Goal: Information Seeking & Learning: Learn about a topic

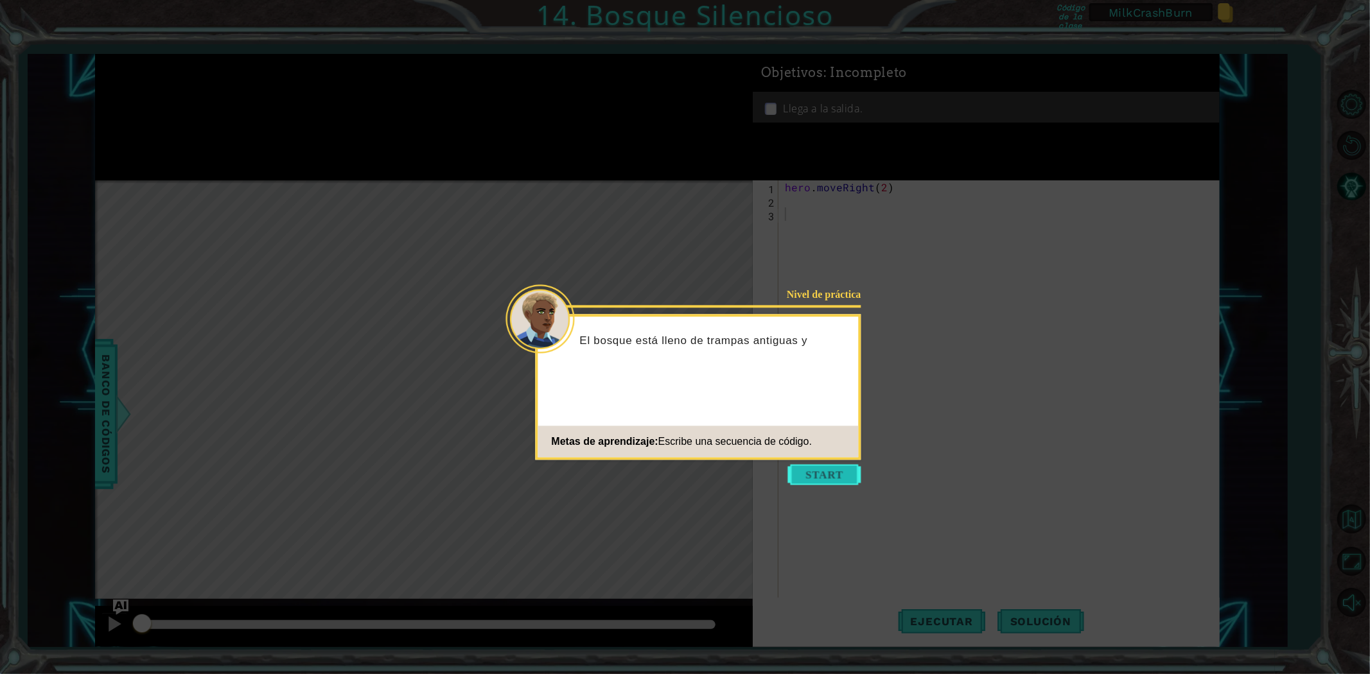
click at [828, 478] on button "Start" at bounding box center [824, 474] width 73 height 21
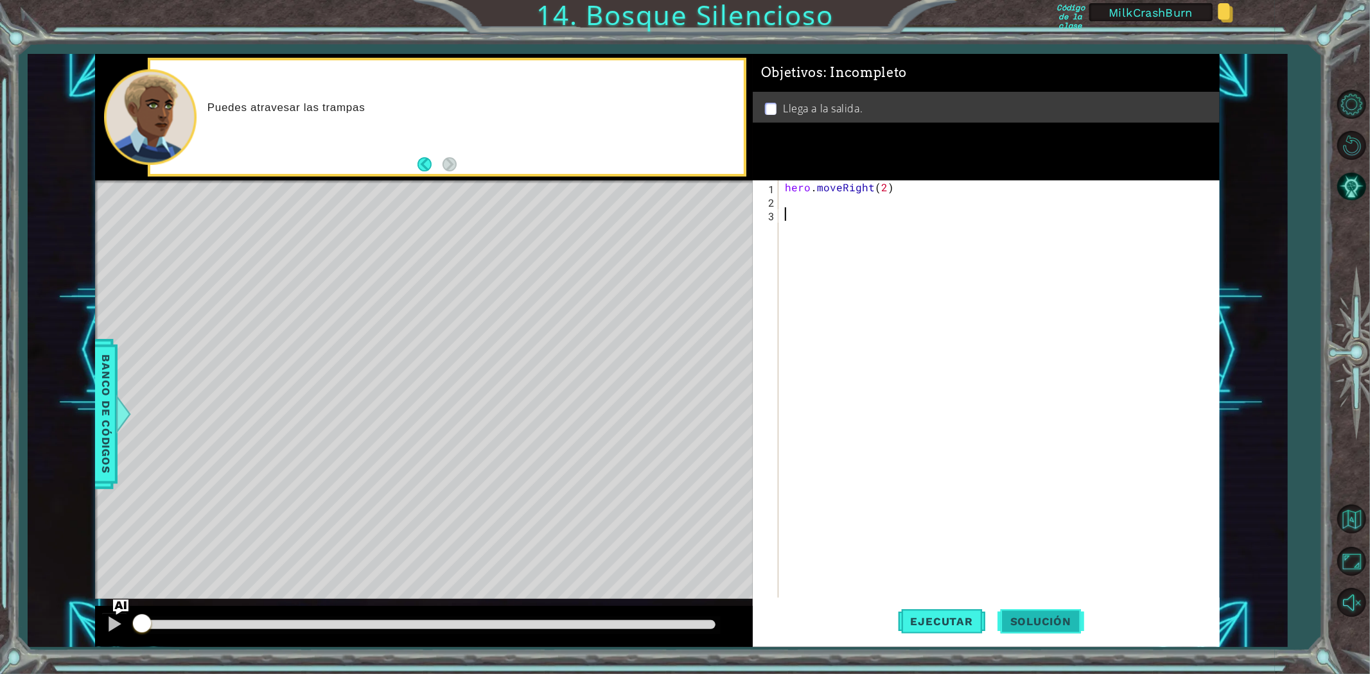
click at [1028, 624] on span "Solución" at bounding box center [1040, 621] width 87 height 13
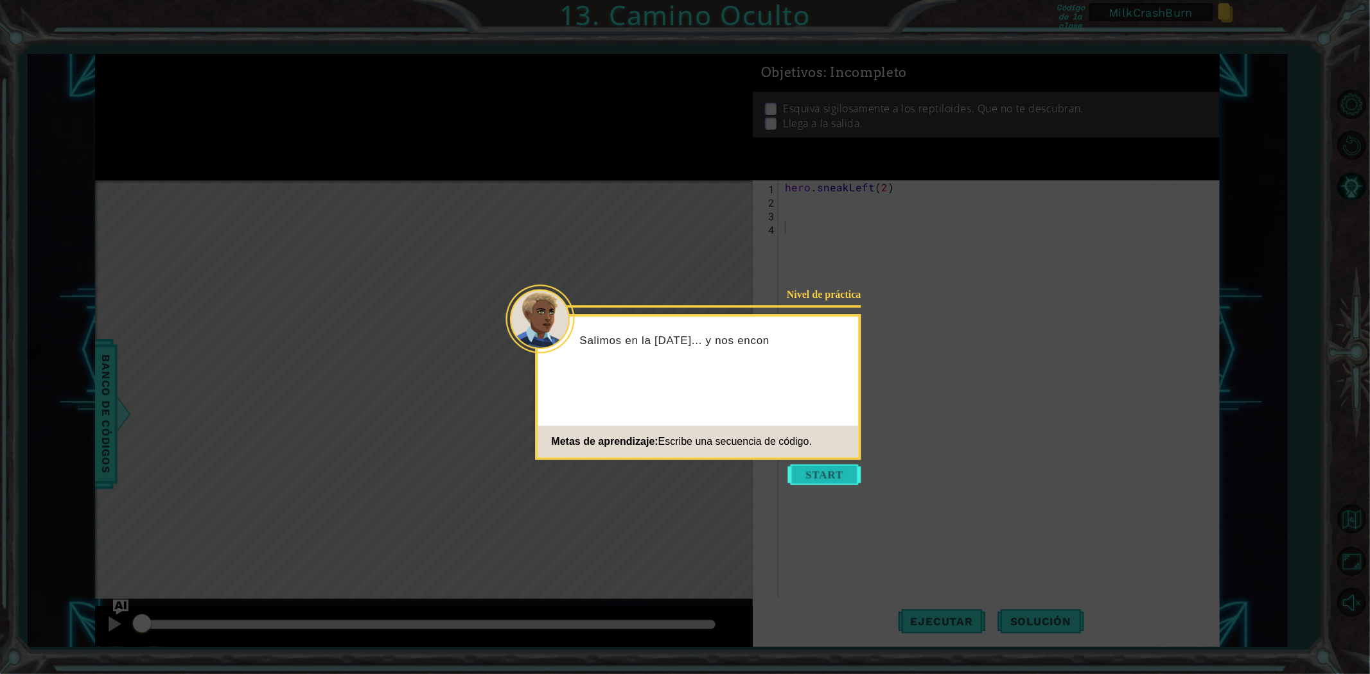
click at [839, 473] on button "Start" at bounding box center [824, 474] width 73 height 21
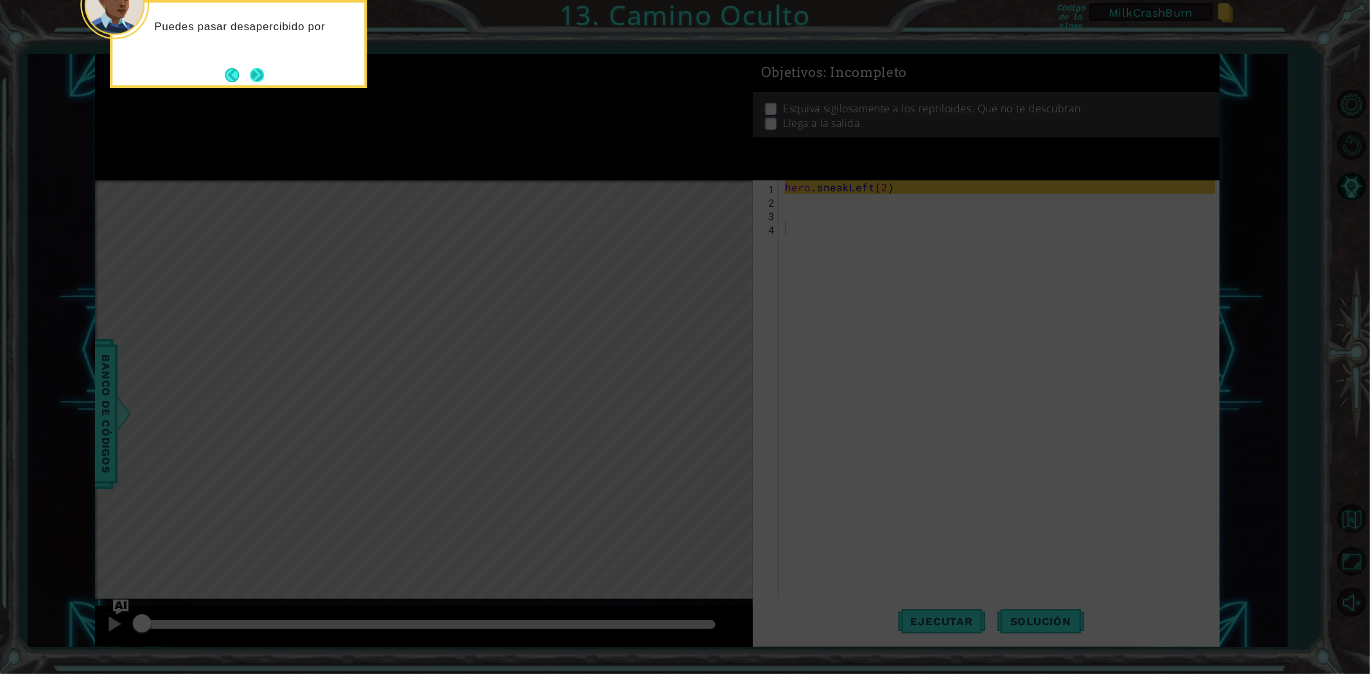
click at [253, 73] on button "Next" at bounding box center [257, 75] width 20 height 20
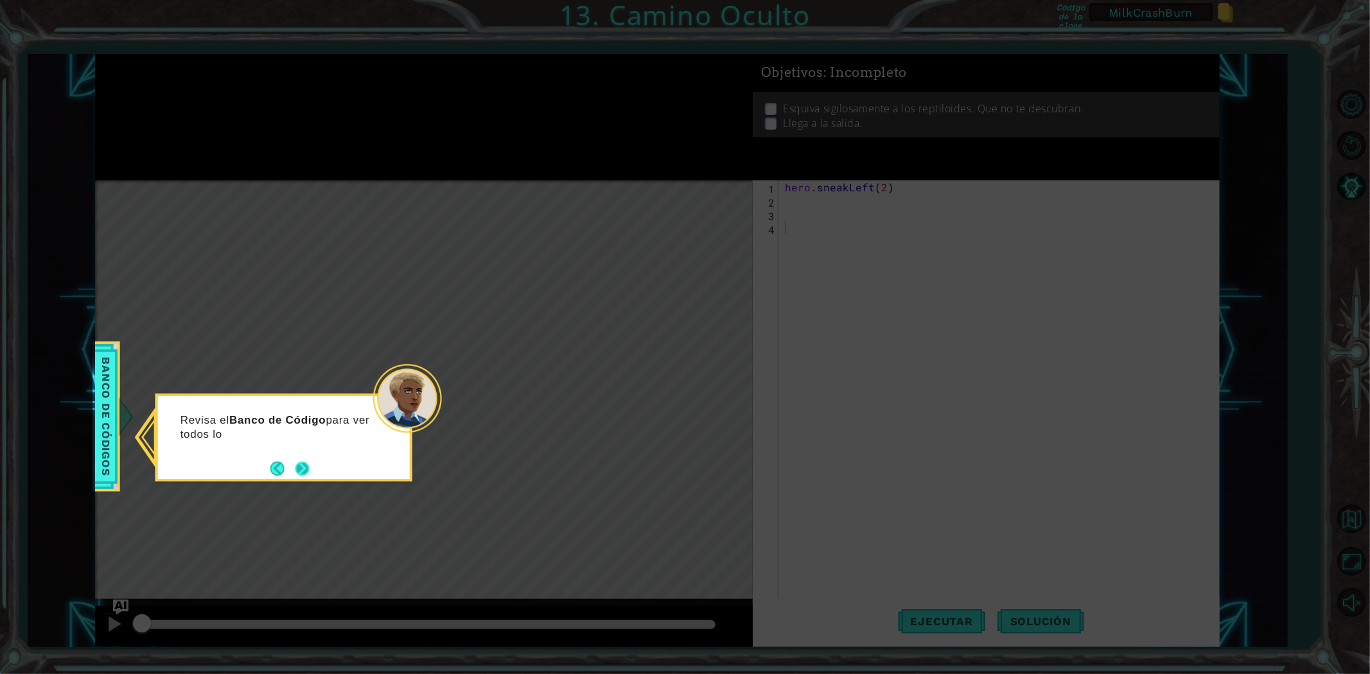
click at [306, 464] on button "Next" at bounding box center [302, 469] width 14 height 14
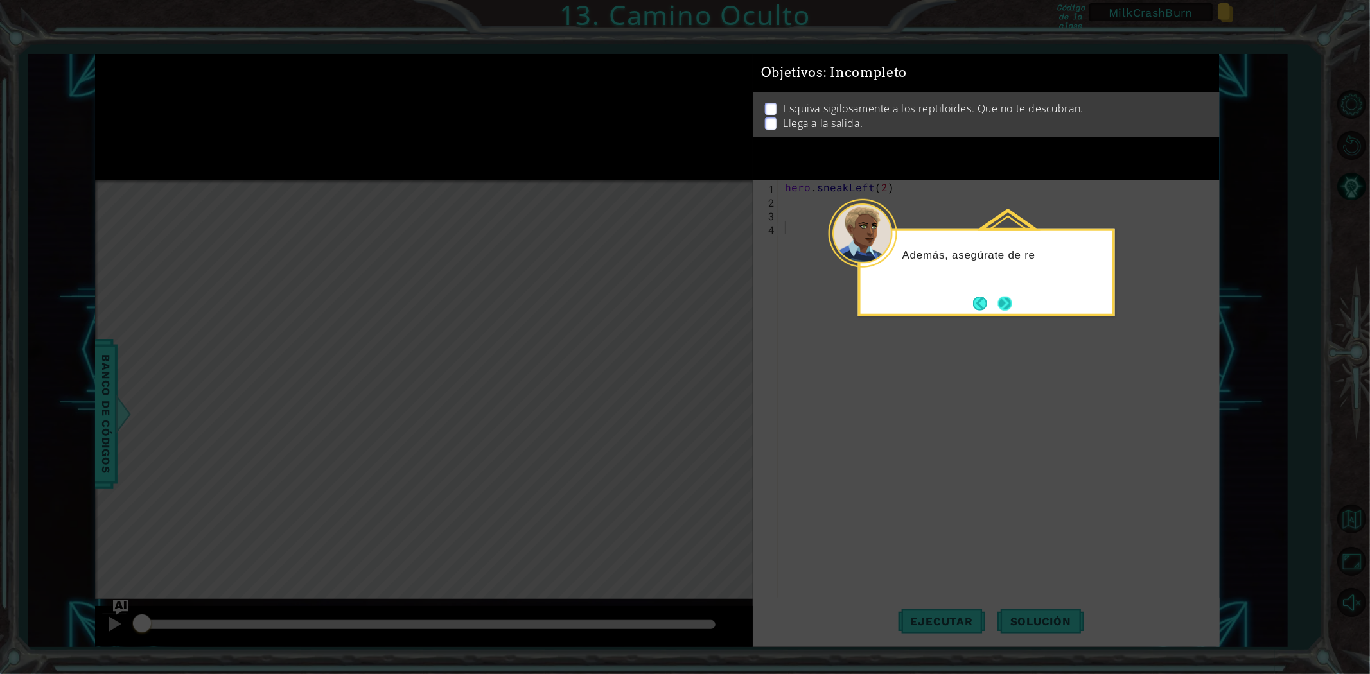
click at [1002, 310] on button "Next" at bounding box center [1004, 303] width 15 height 15
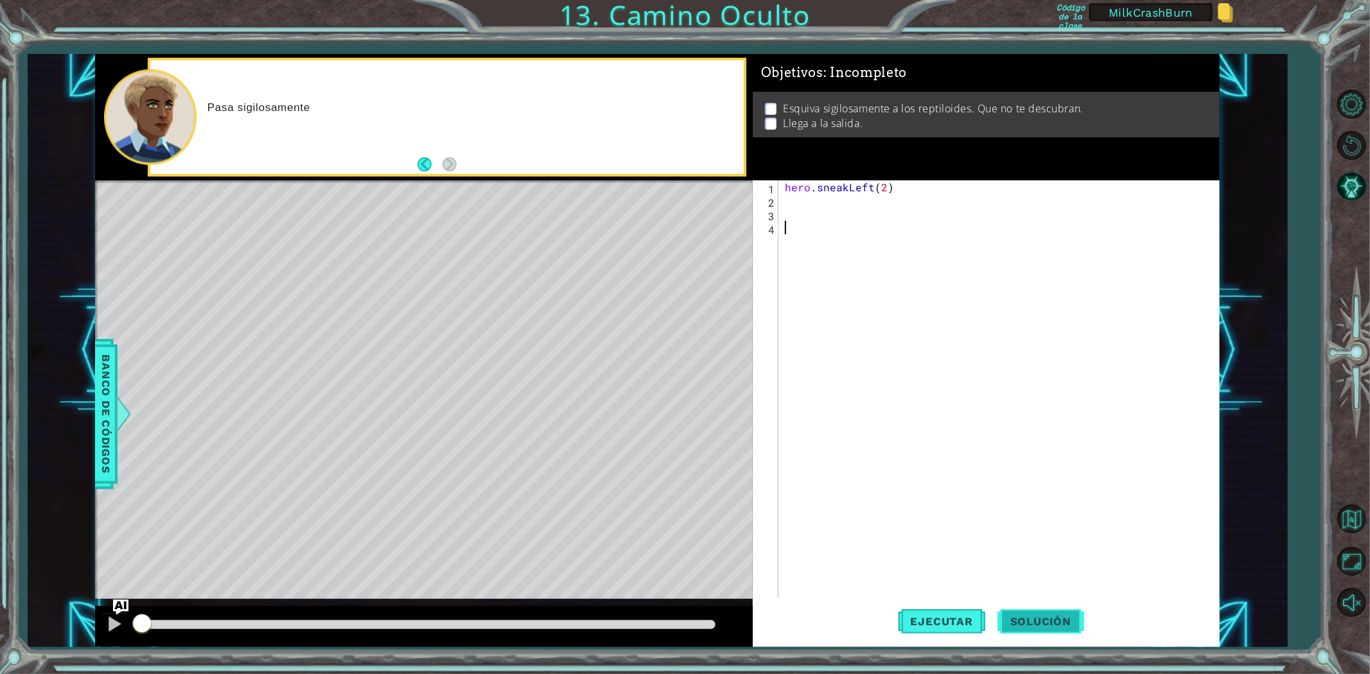
click at [1047, 612] on button "Solución" at bounding box center [1040, 621] width 87 height 47
click at [882, 302] on div "hero . sneakLeft ( 2 ) hero . sneakUp ( 2 ) hero . sneakRight ( 2 )" at bounding box center [1001, 402] width 439 height 445
